Goal: Navigation & Orientation: Find specific page/section

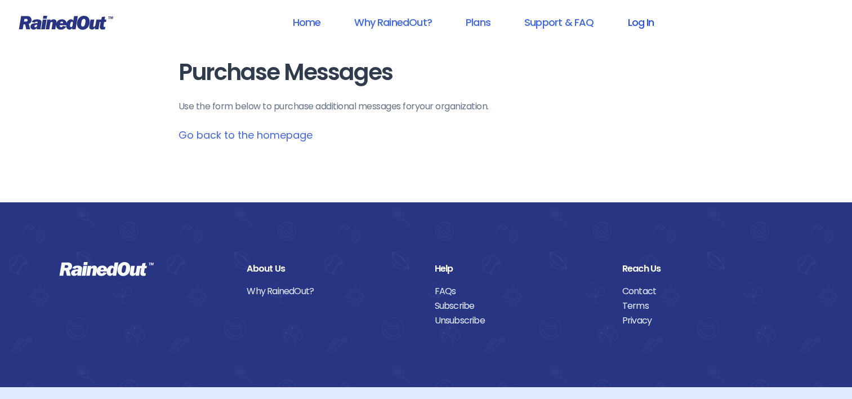
click at [655, 27] on link "Log In" at bounding box center [641, 22] width 56 height 25
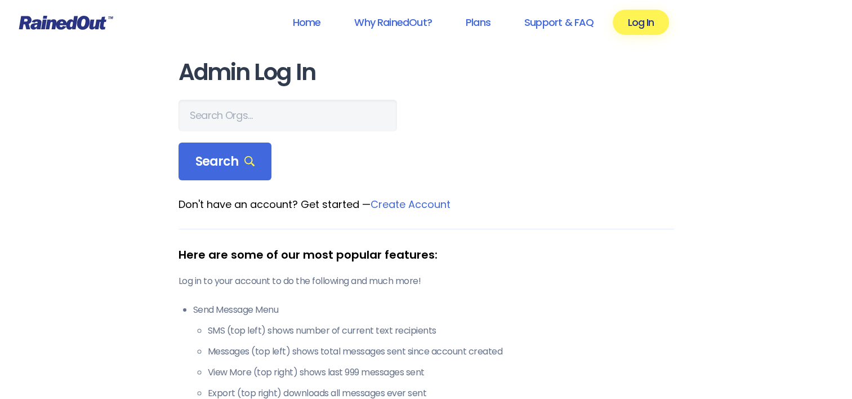
click at [655, 27] on link "Log In" at bounding box center [641, 22] width 56 height 25
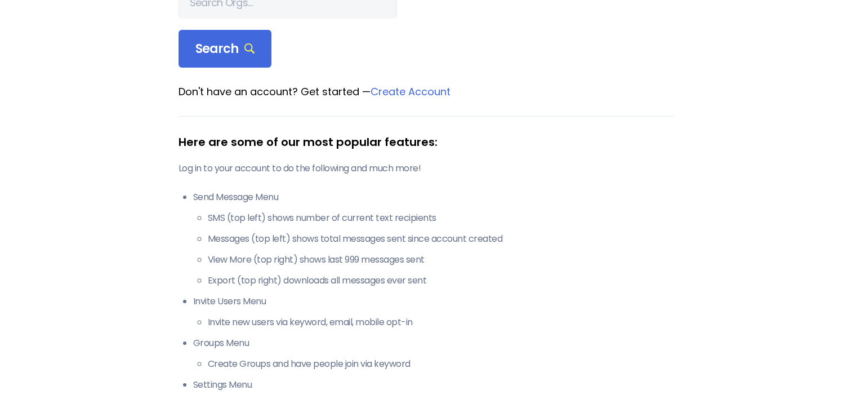
scroll to position [338, 0]
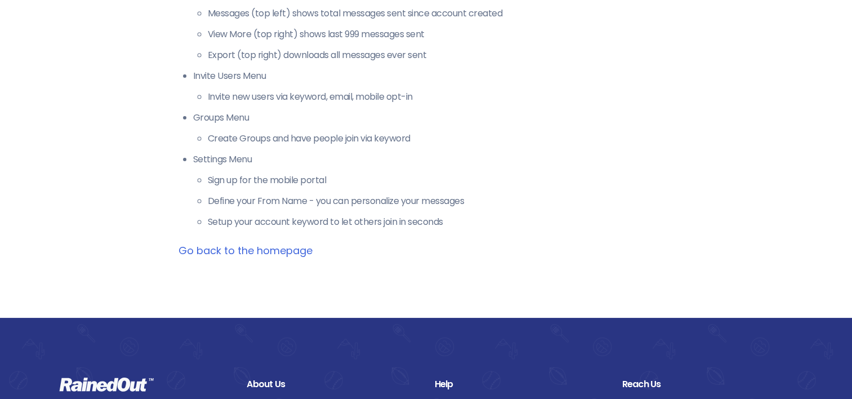
click at [232, 255] on link "Go back to the homepage" at bounding box center [246, 250] width 134 height 14
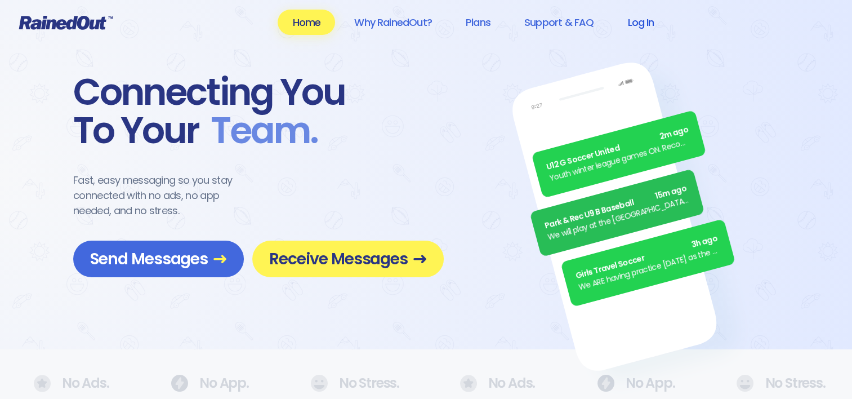
click at [643, 19] on link "Log In" at bounding box center [641, 22] width 56 height 25
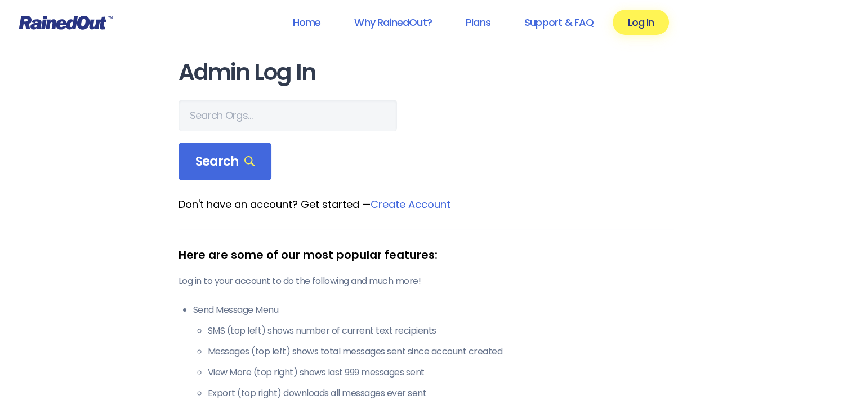
click at [247, 75] on h1 "Admin Log In" at bounding box center [427, 72] width 496 height 25
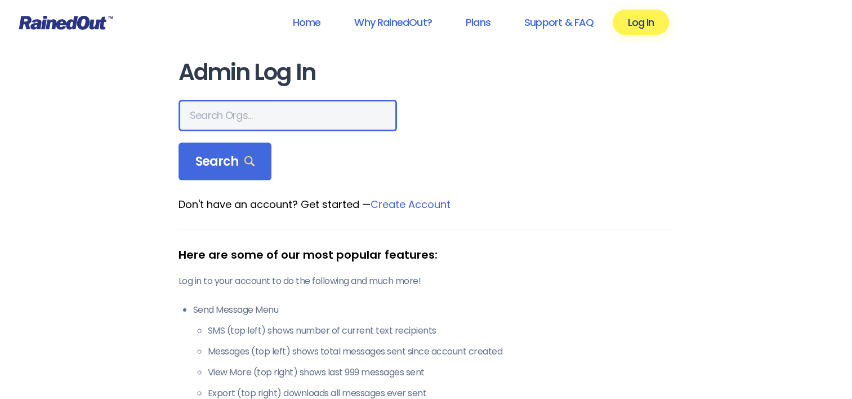
click at [238, 114] on input "text" at bounding box center [288, 116] width 218 height 32
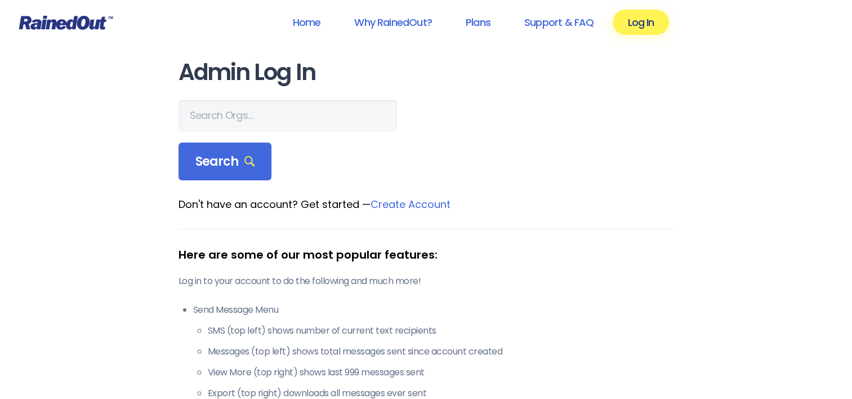
click at [406, 215] on main "Admin Log In Search Don't have an account? Get started — Create Account Here ar…" at bounding box center [427, 328] width 496 height 536
click at [399, 204] on link "Create Account" at bounding box center [411, 204] width 80 height 14
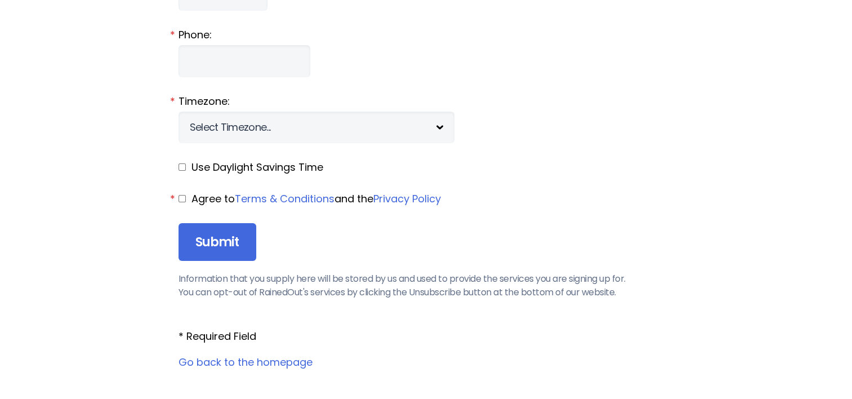
scroll to position [1352, 0]
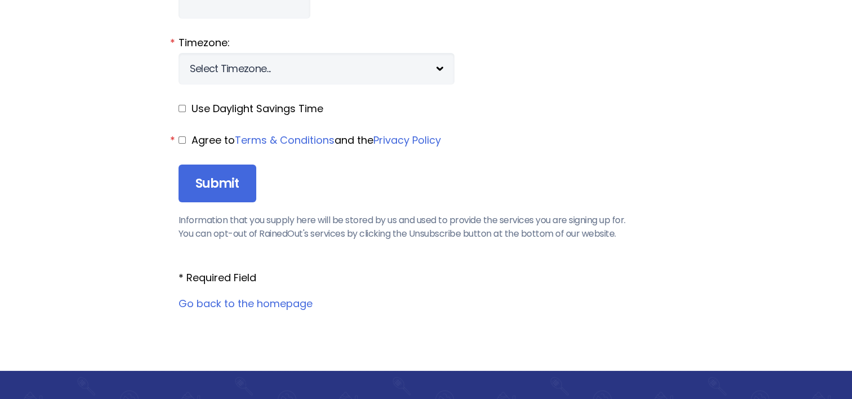
click at [277, 302] on link "Go back to the homepage" at bounding box center [246, 303] width 134 height 14
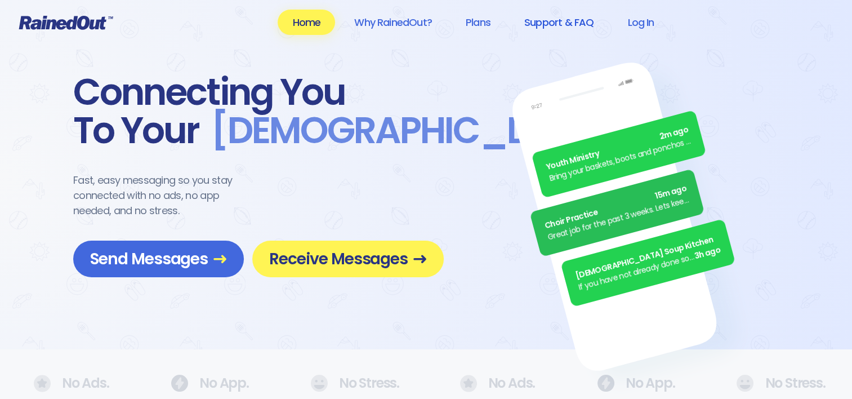
click at [551, 21] on link "Support & FAQ" at bounding box center [559, 22] width 99 height 25
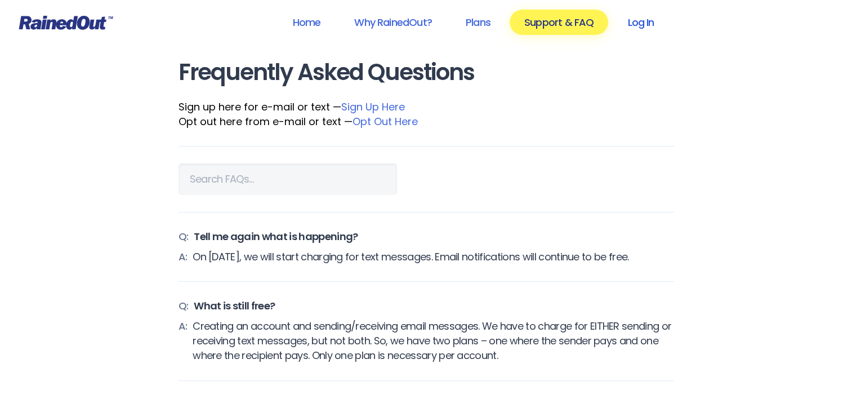
click at [637, 21] on link "Log In" at bounding box center [641, 22] width 56 height 25
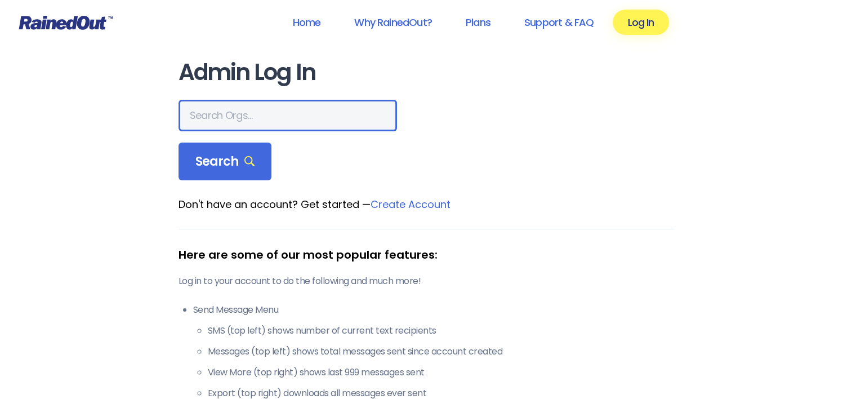
click at [218, 100] on input "text" at bounding box center [288, 116] width 218 height 32
